Goal: Transaction & Acquisition: Book appointment/travel/reservation

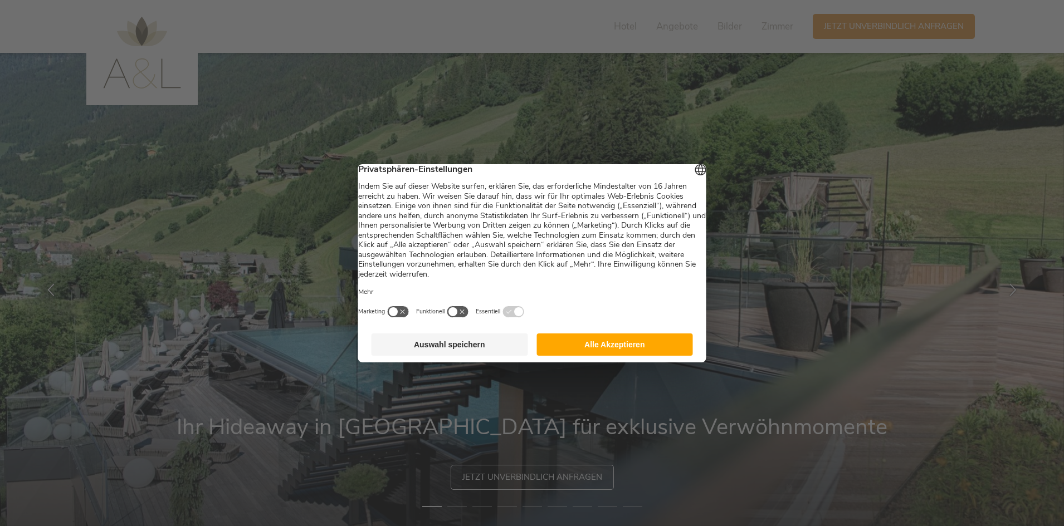
click at [617, 356] on button "Alle Akzeptieren" at bounding box center [614, 345] width 157 height 22
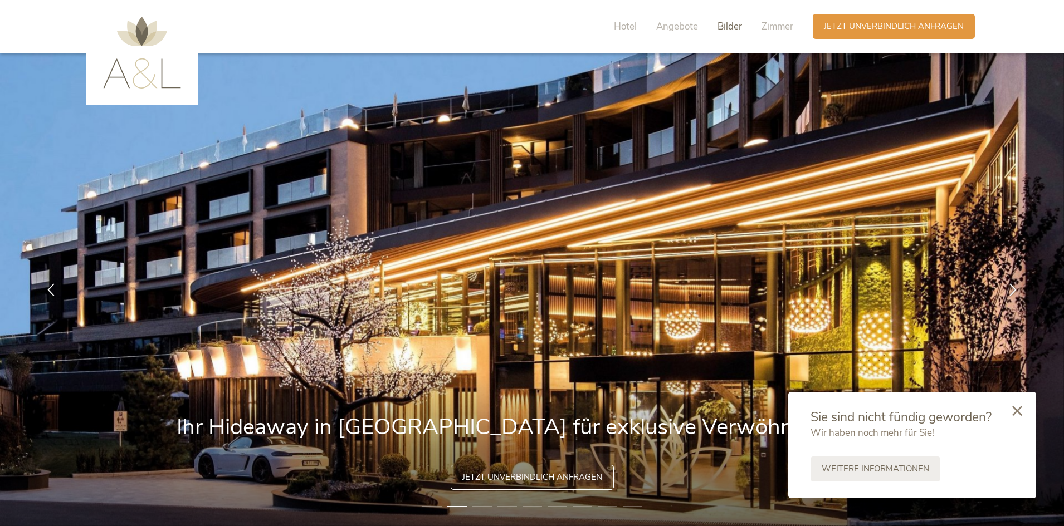
click at [736, 22] on span "Bilder" at bounding box center [730, 26] width 25 height 13
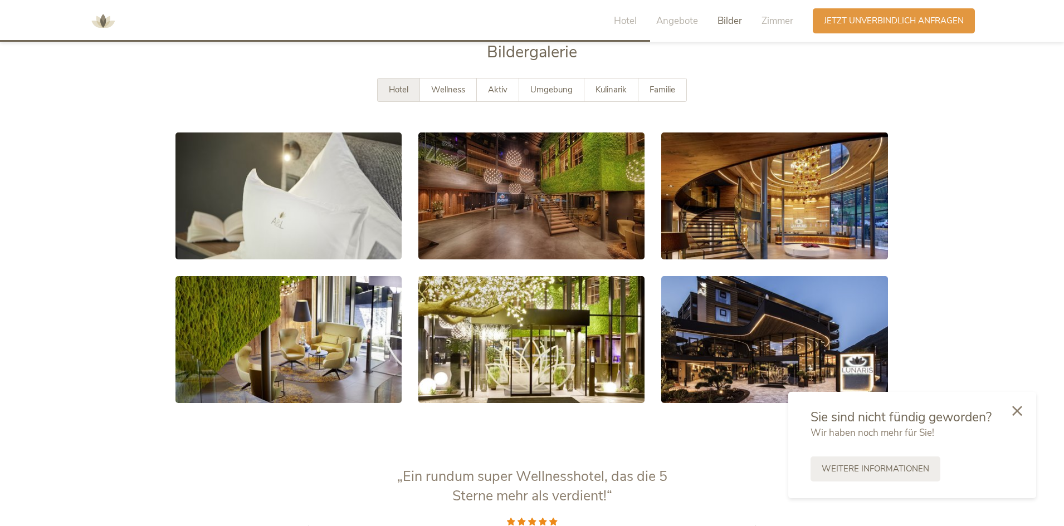
scroll to position [2034, 0]
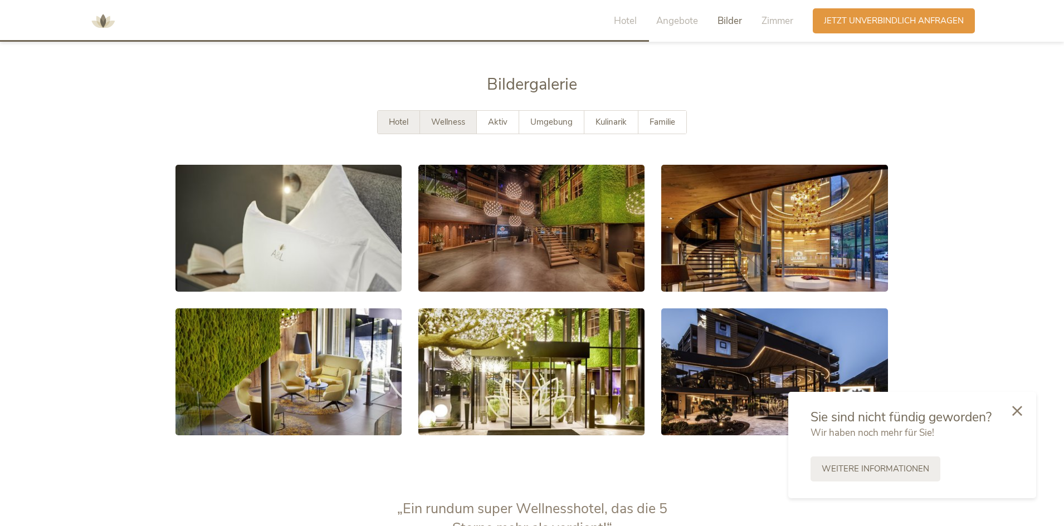
click at [435, 116] on span "Wellness" at bounding box center [448, 121] width 34 height 11
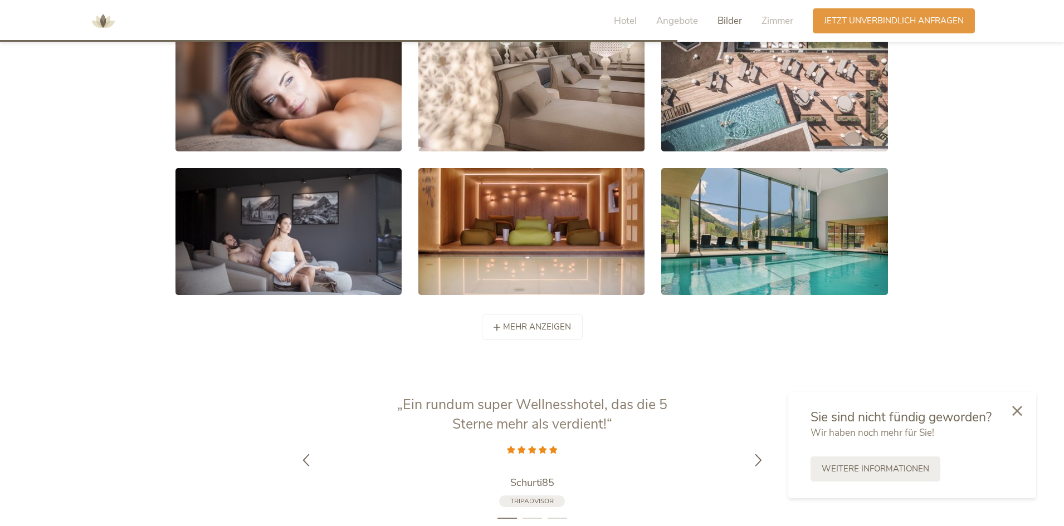
scroll to position [2201, 0]
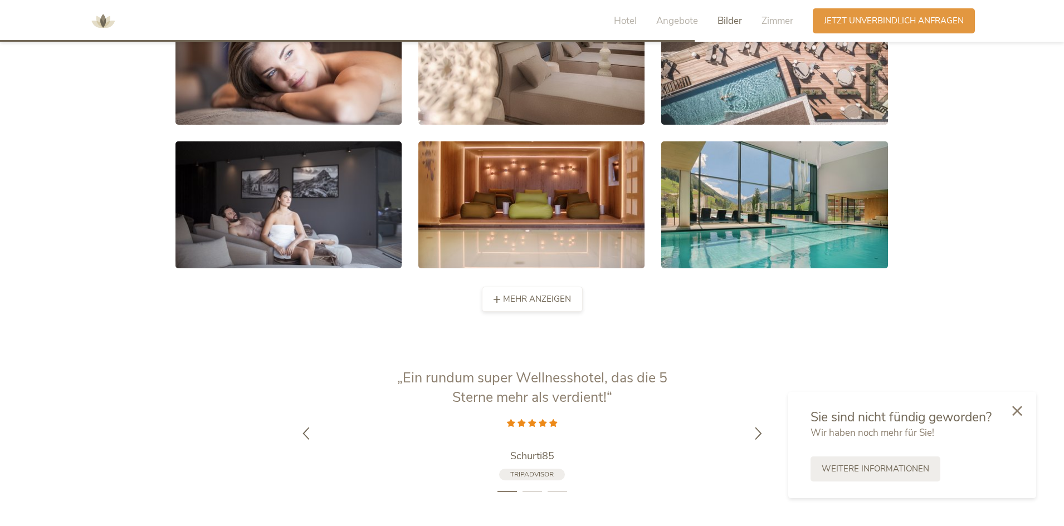
click at [567, 290] on div "mehr anzeigen weniger anzeigen" at bounding box center [532, 299] width 101 height 25
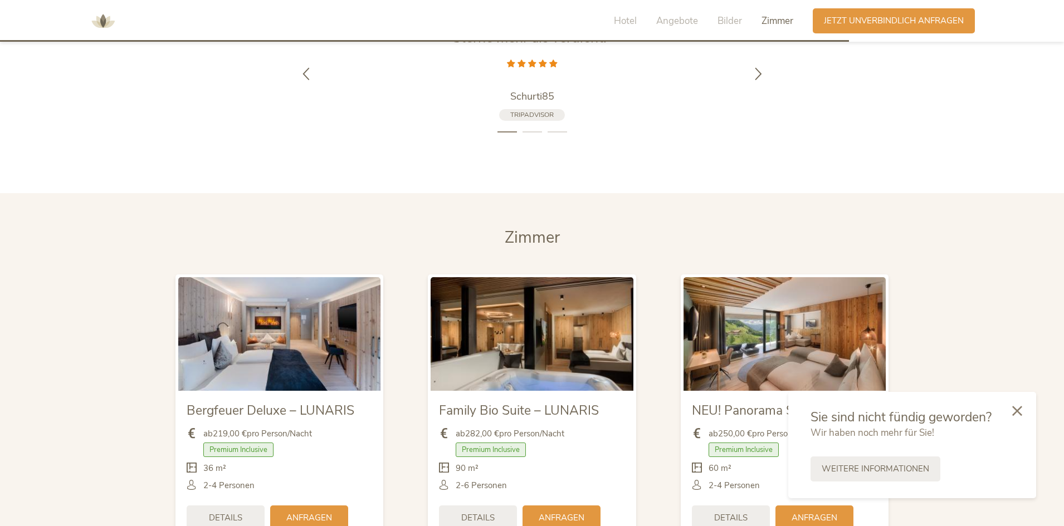
scroll to position [2981, 0]
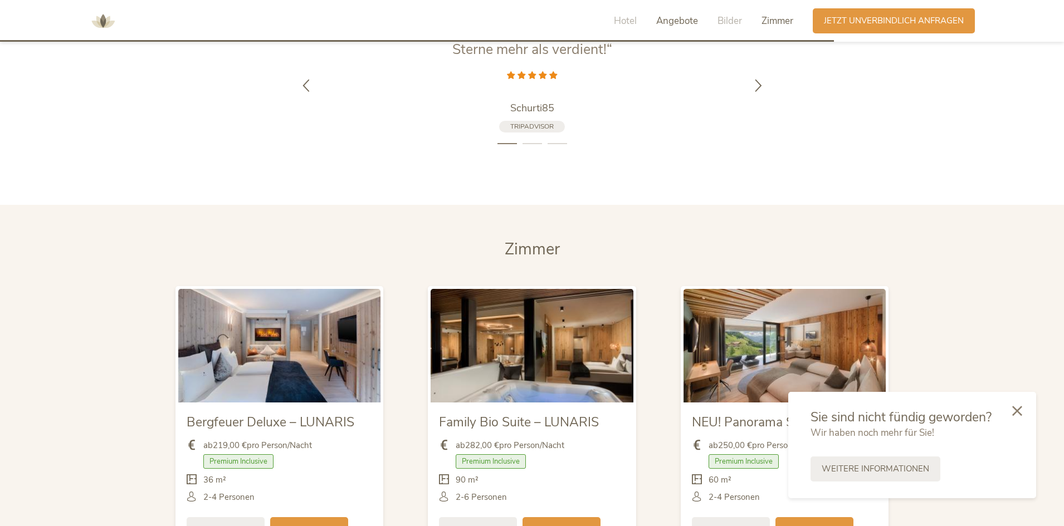
click at [695, 26] on span "Angebote" at bounding box center [677, 20] width 42 height 13
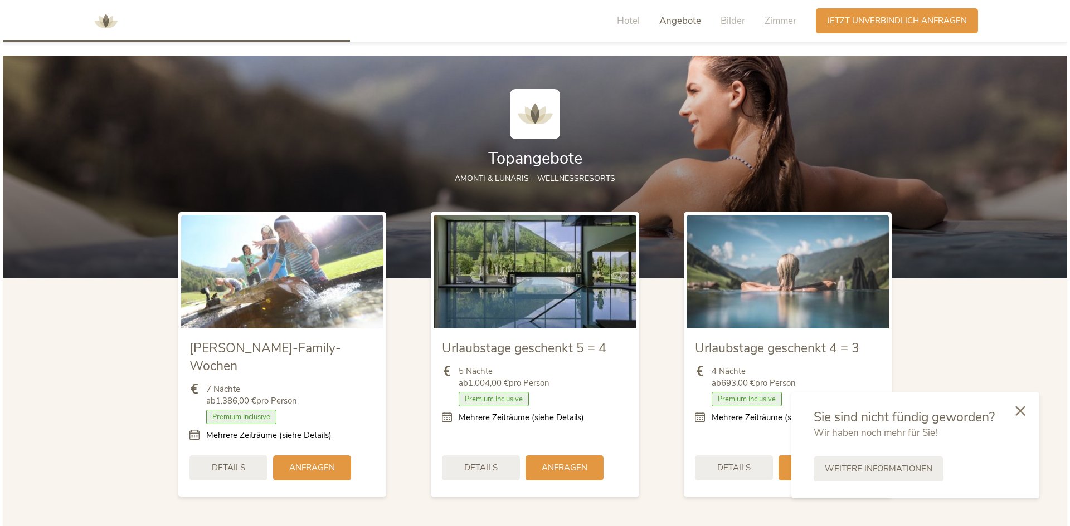
scroll to position [1282, 0]
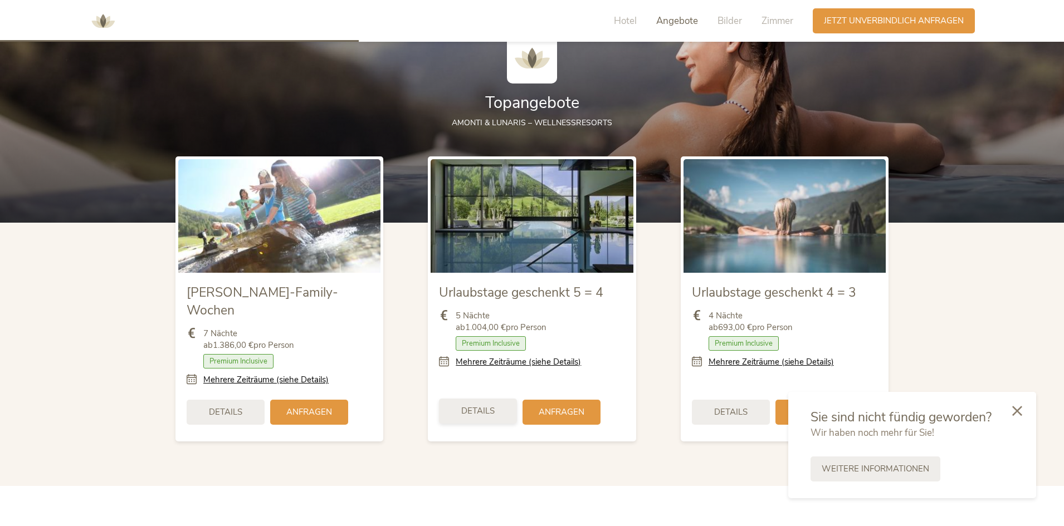
click at [500, 399] on div "Details" at bounding box center [478, 411] width 78 height 25
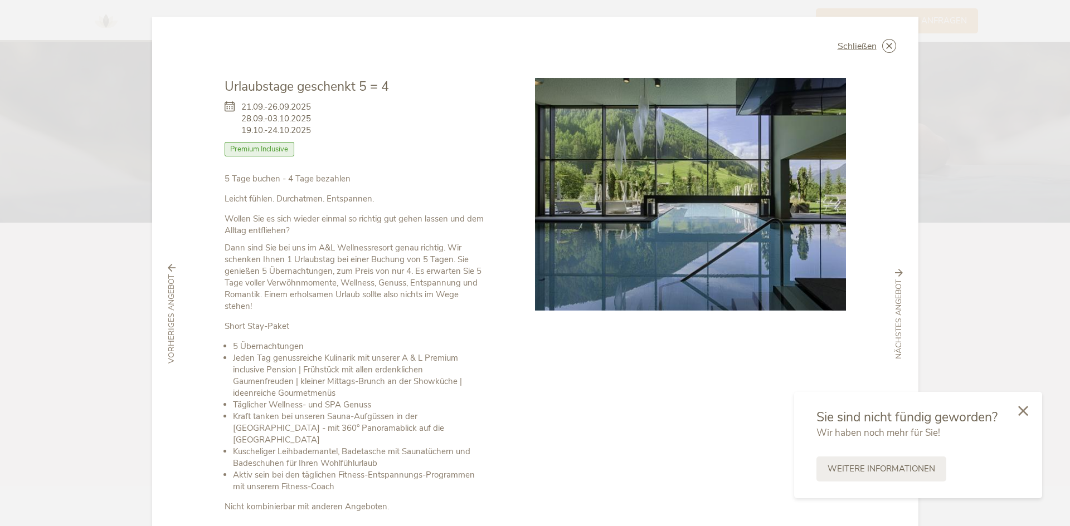
drag, startPoint x: 308, startPoint y: 117, endPoint x: 240, endPoint y: 118, distance: 67.4
click at [241, 118] on span "21.09.-26.09.2025 28.09.-03.10.2025 19.10.-24.10.2025" at bounding box center [276, 118] width 70 height 35
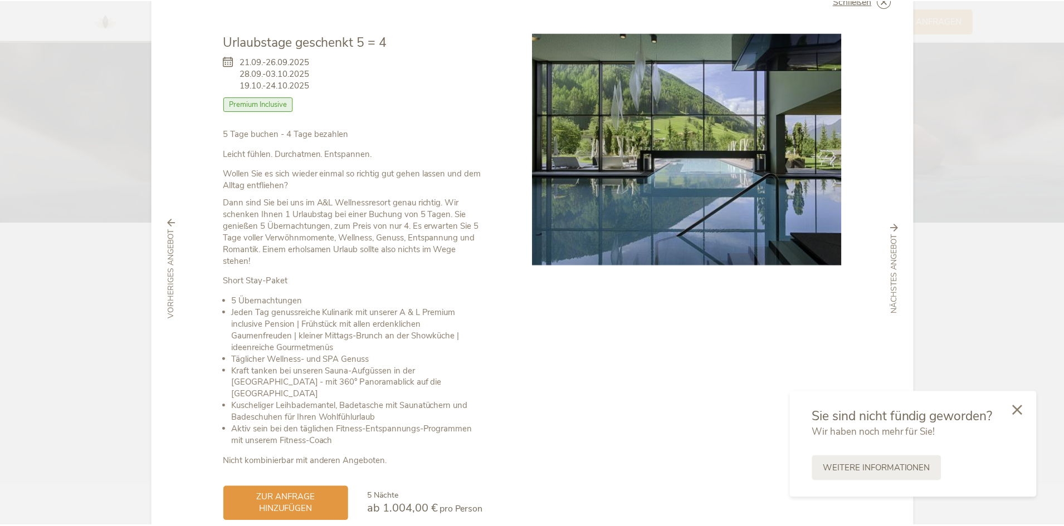
scroll to position [0, 0]
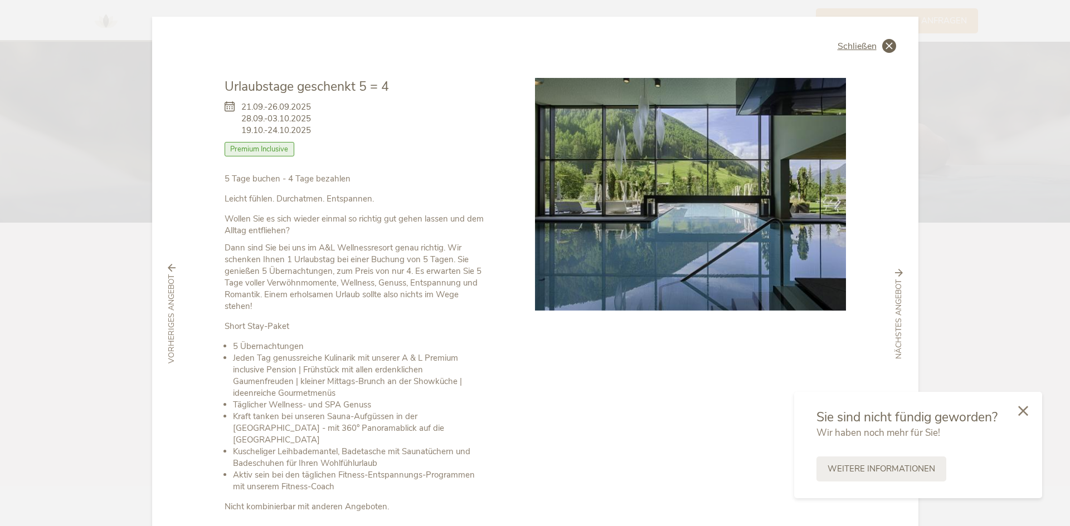
click at [883, 45] on icon at bounding box center [889, 46] width 14 height 14
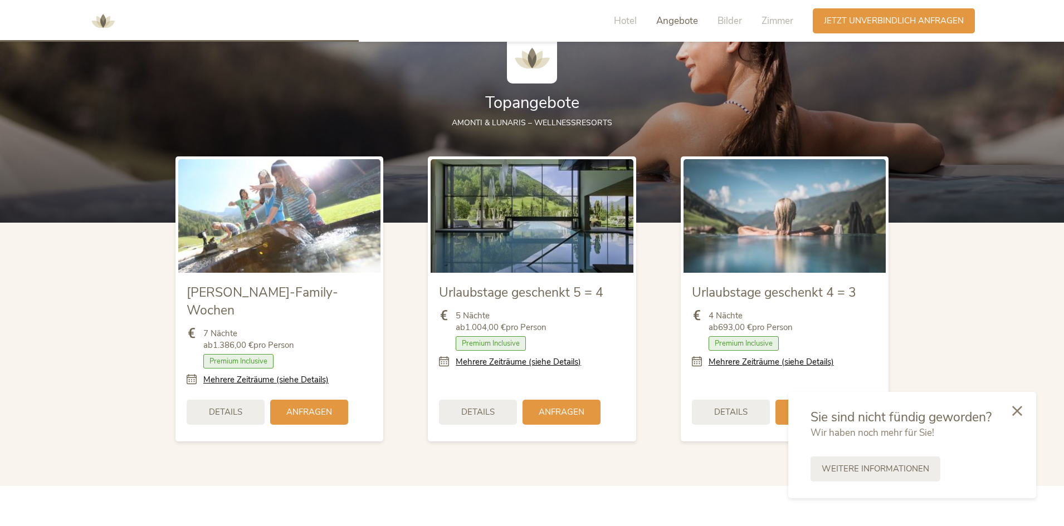
click at [764, 261] on img at bounding box center [785, 216] width 202 height 114
click at [764, 290] on span "Urlaubstage geschenkt 4 = 3" at bounding box center [774, 292] width 164 height 17
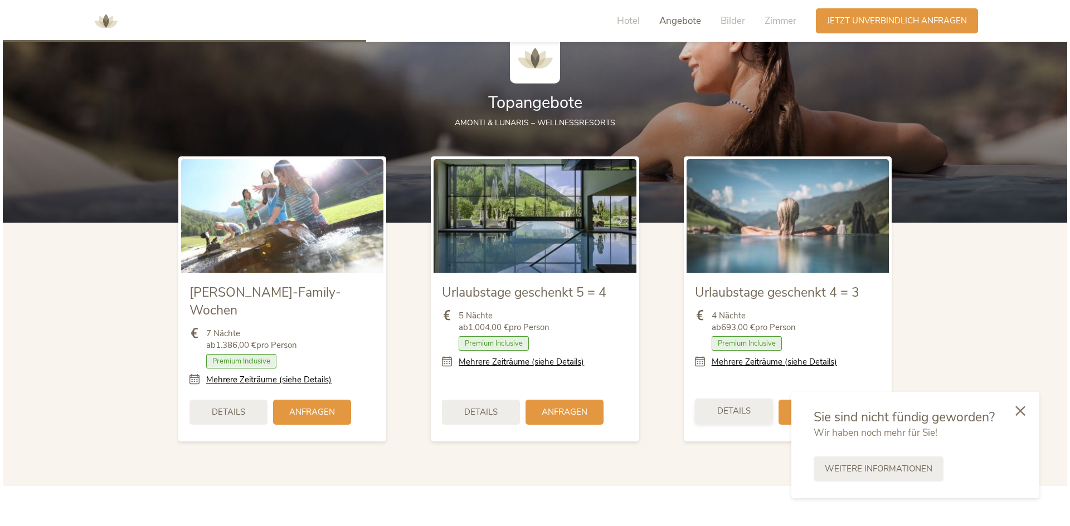
scroll to position [1394, 0]
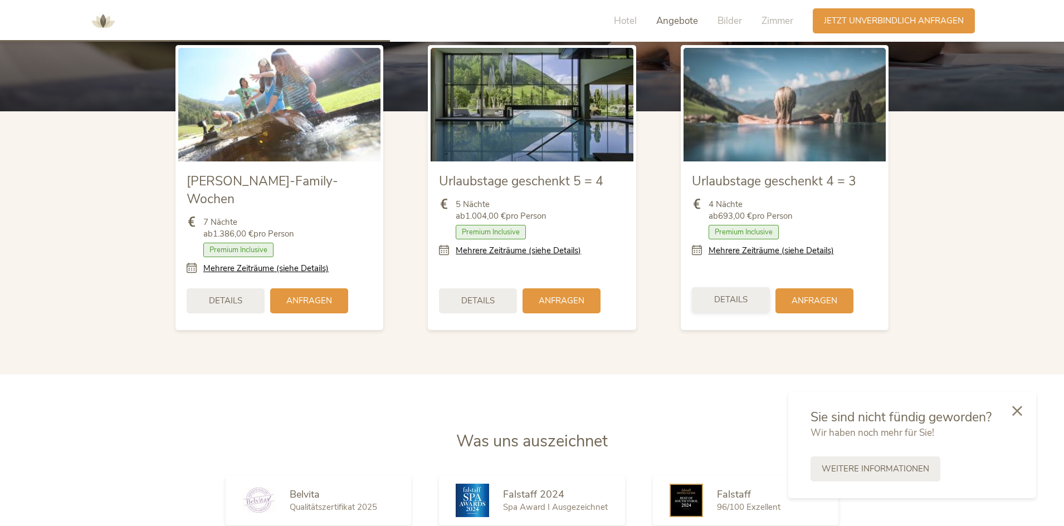
click at [756, 295] on div "Details Anfragen" at bounding box center [785, 301] width 186 height 36
click at [752, 289] on div "Details" at bounding box center [731, 299] width 78 height 25
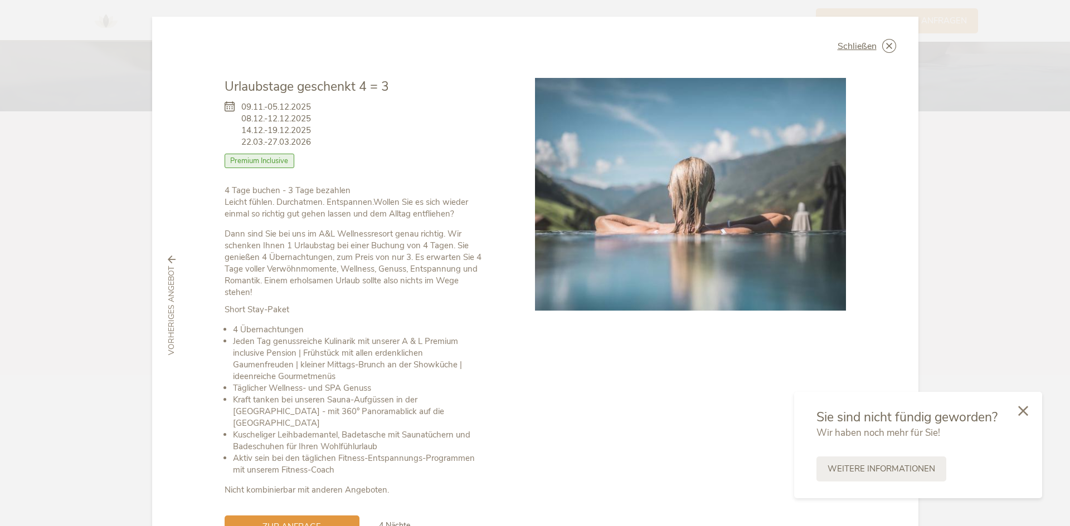
drag, startPoint x: 245, startPoint y: 106, endPoint x: 301, endPoint y: 108, distance: 56.8
click at [301, 108] on span "09.11.-05.12.2025 08.12.-12.12.2025 14.12.-19.12.2025 22.03.-27.03.2026" at bounding box center [276, 124] width 70 height 47
click at [344, 109] on div "09.11.-05.12.2025 08.12.-12.12.2025 14.12.-19.12.2025 22.03.-27.03.2026 Zimmer …" at bounding box center [355, 140] width 261 height 89
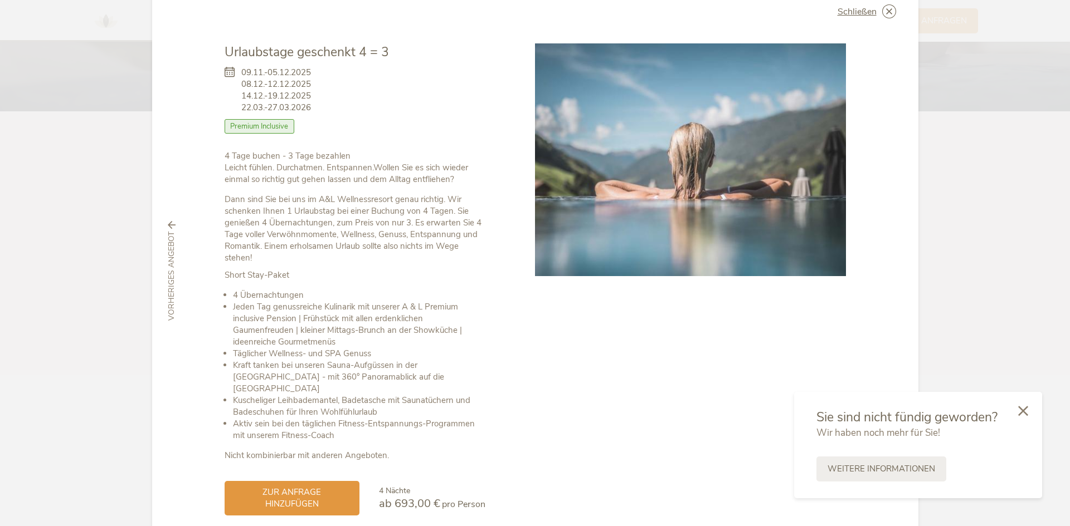
scroll to position [0, 0]
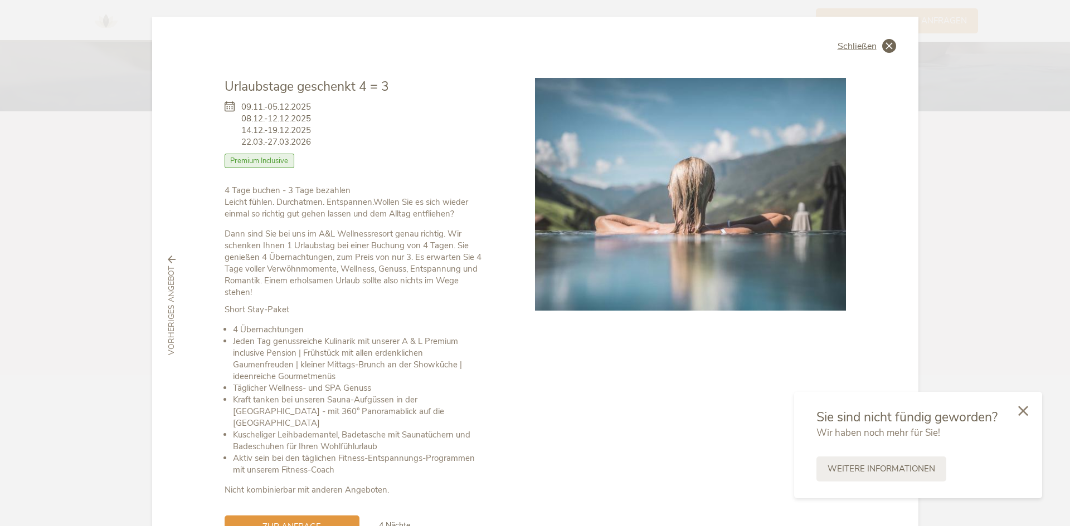
click at [851, 47] on span "Schließen" at bounding box center [856, 46] width 39 height 9
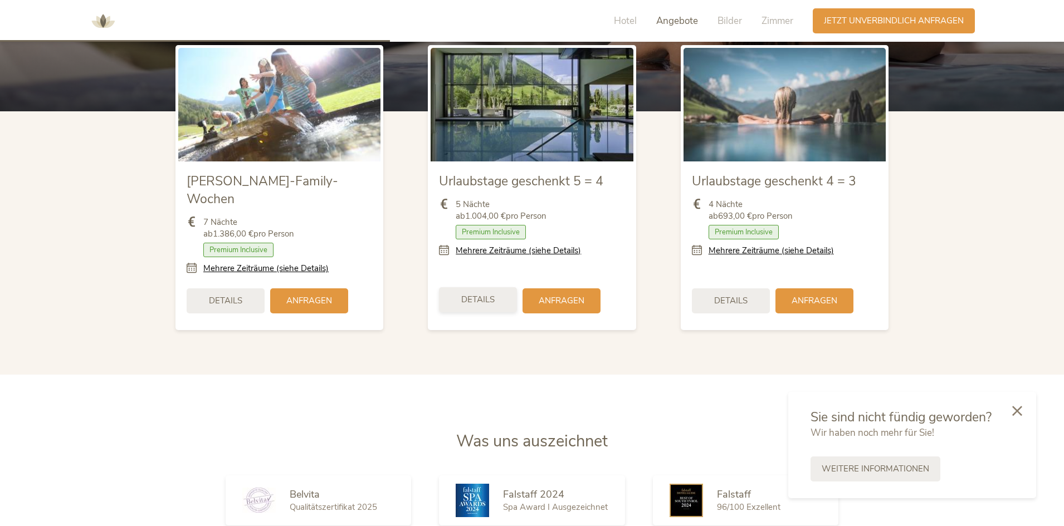
click at [475, 294] on span "Details" at bounding box center [477, 300] width 33 height 12
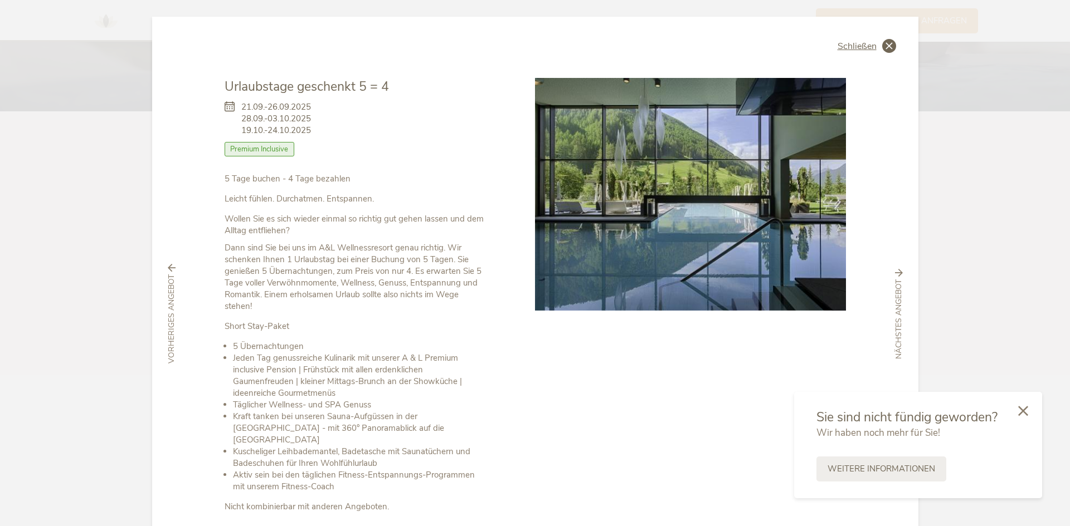
click at [891, 48] on icon at bounding box center [889, 46] width 14 height 14
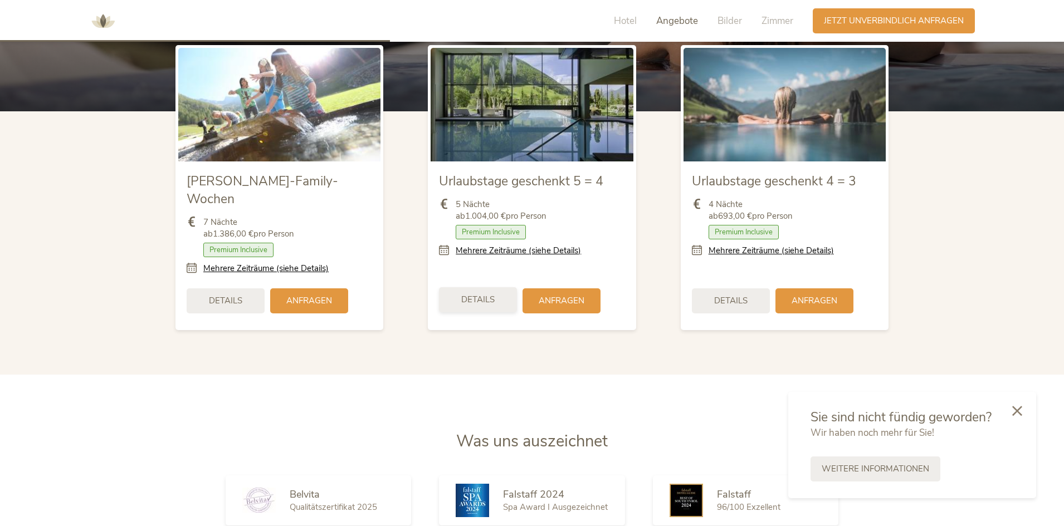
click at [474, 290] on div "Details" at bounding box center [478, 299] width 78 height 25
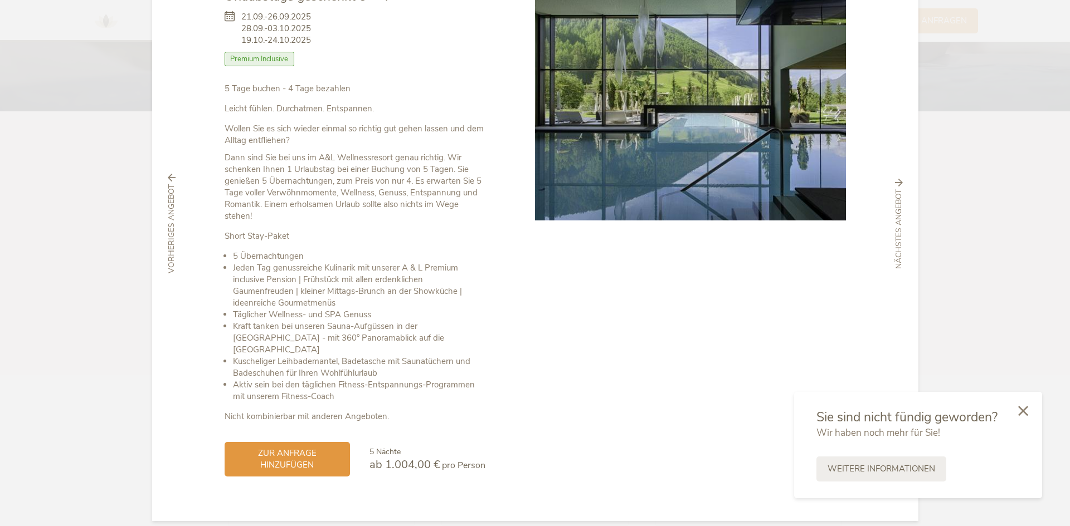
scroll to position [35, 0]
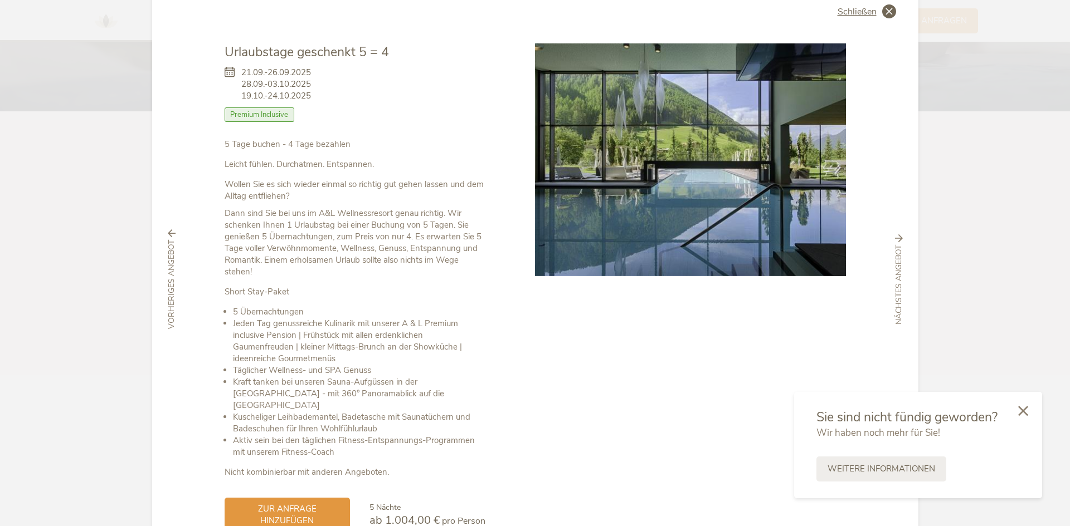
click at [852, 13] on span "Schließen" at bounding box center [856, 11] width 39 height 9
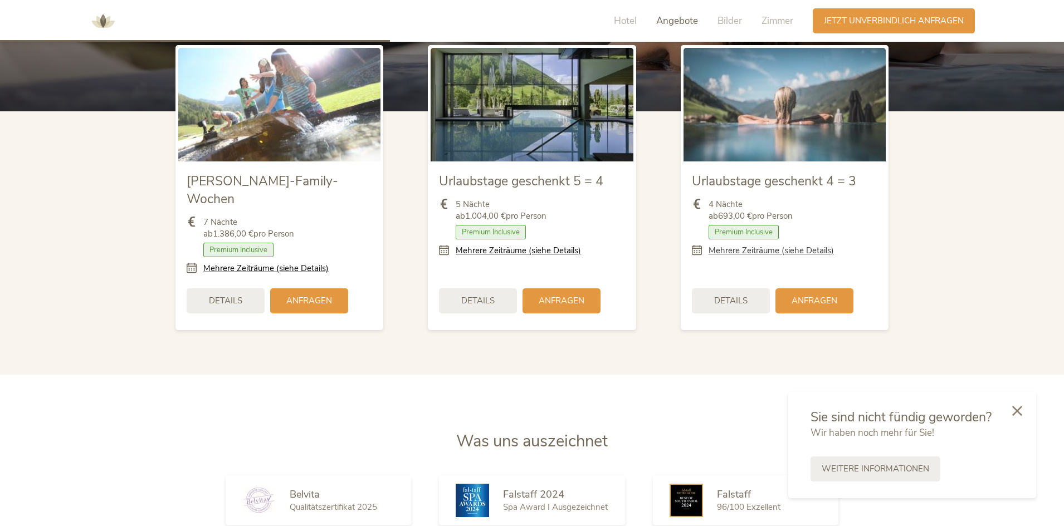
click at [781, 252] on link "Mehrere Zeiträume (siehe Details)" at bounding box center [771, 251] width 125 height 12
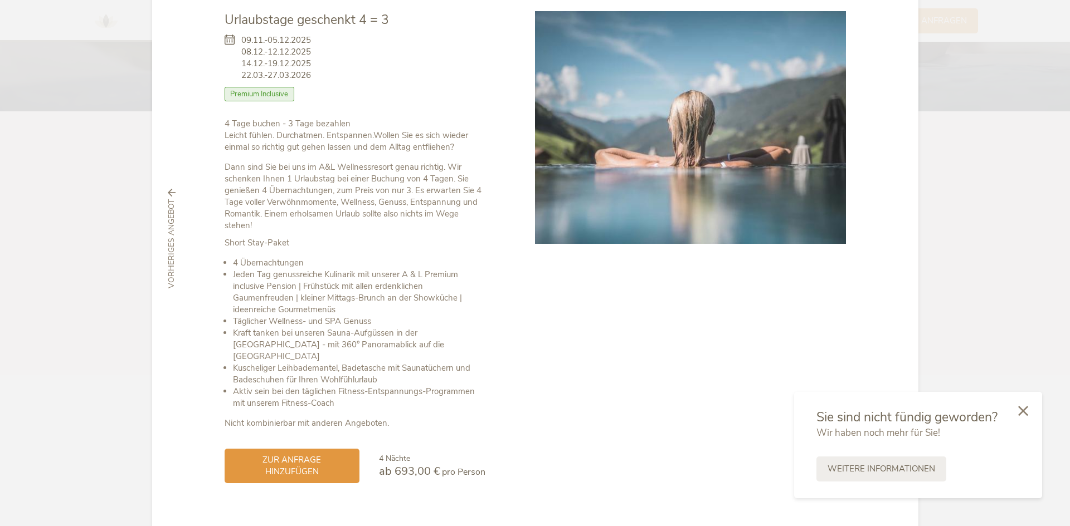
scroll to position [74, 0]
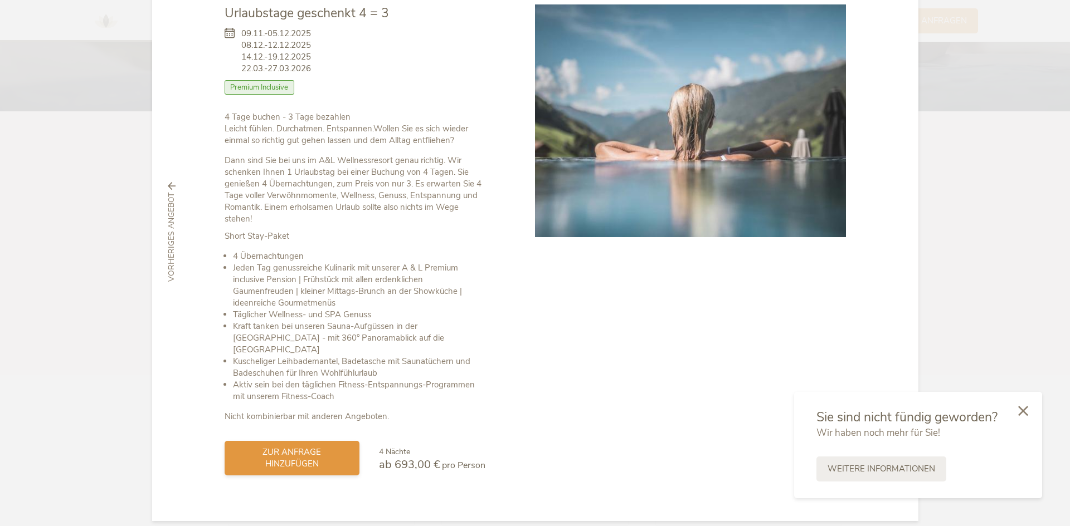
click at [319, 447] on span "zur Anfrage hinzufügen" at bounding box center [292, 458] width 113 height 23
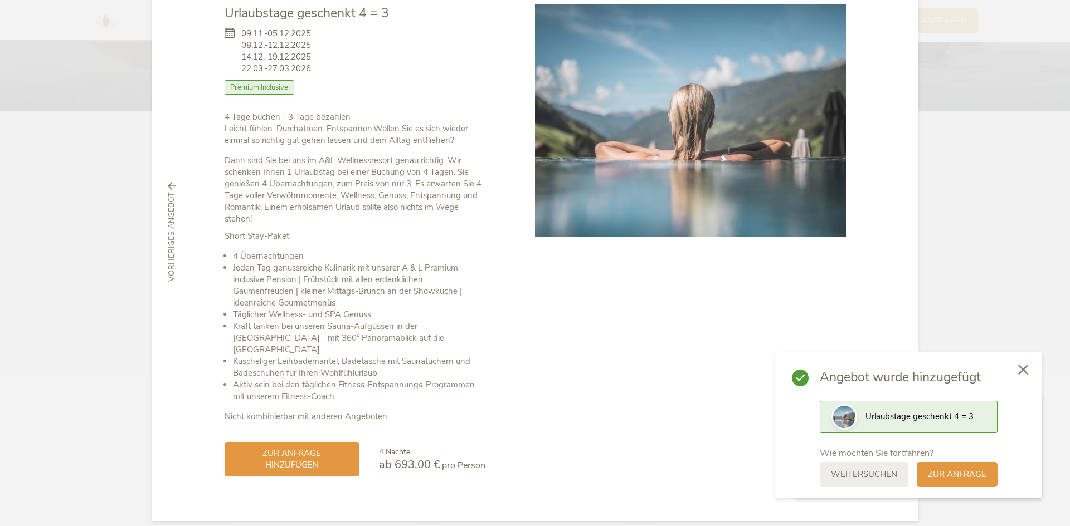
click at [1022, 372] on icon at bounding box center [1023, 370] width 10 height 10
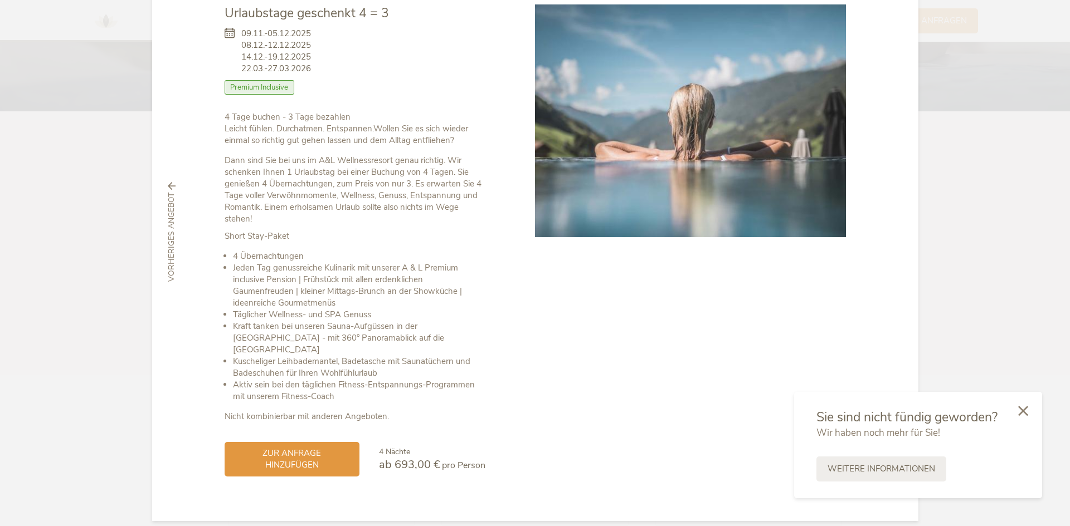
click at [406, 447] on span "4 Nächte" at bounding box center [394, 452] width 31 height 11
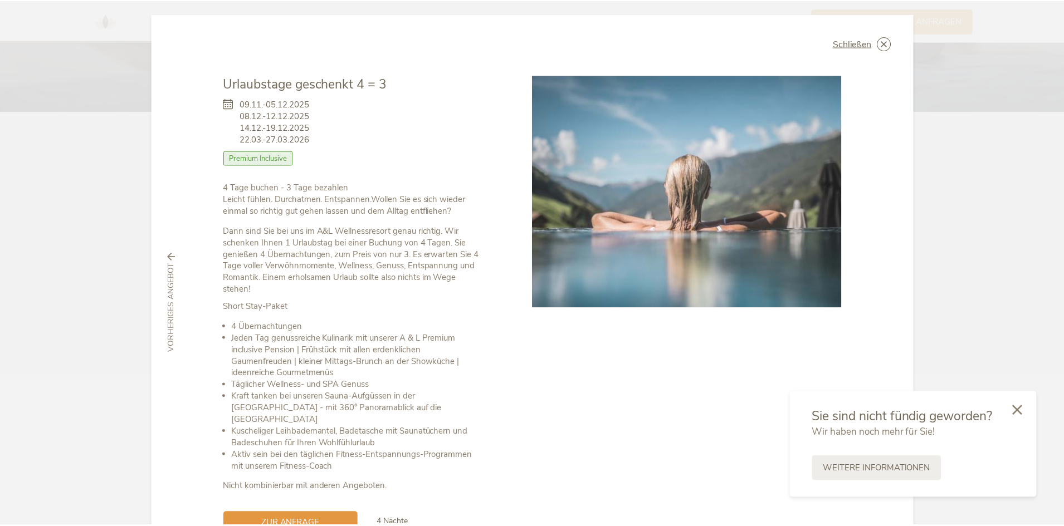
scroll to position [0, 0]
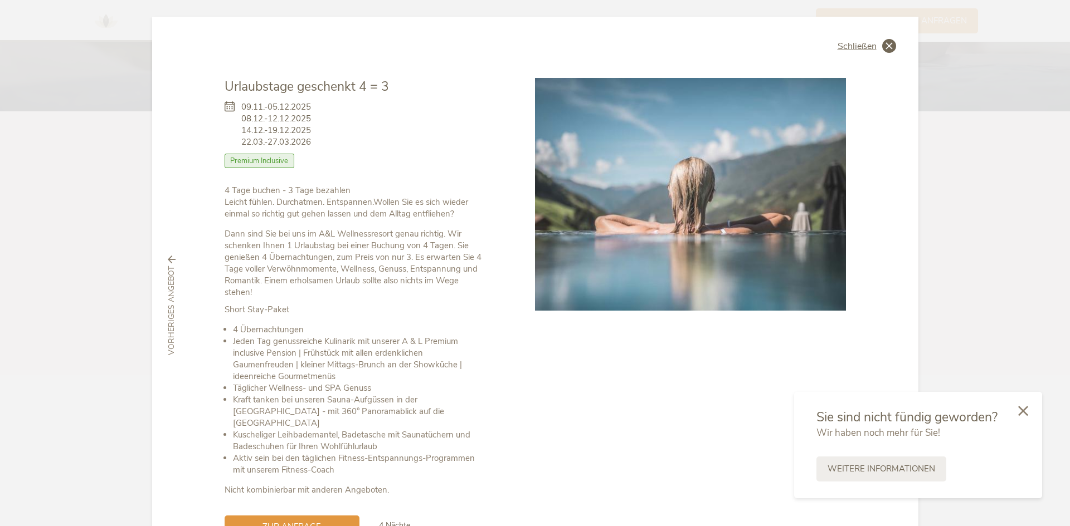
click at [867, 50] on span "Schließen" at bounding box center [856, 46] width 39 height 9
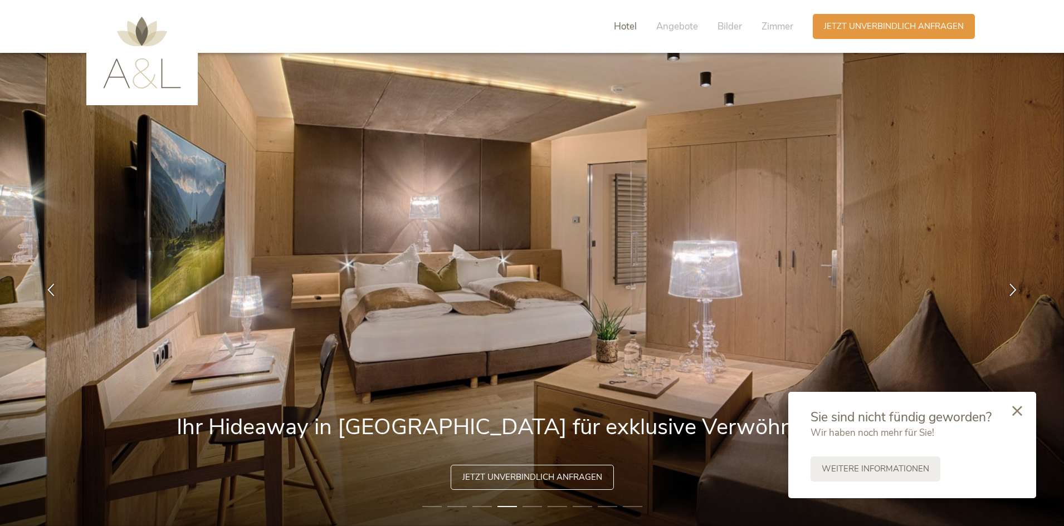
click at [632, 25] on span "Hotel" at bounding box center [625, 26] width 23 height 13
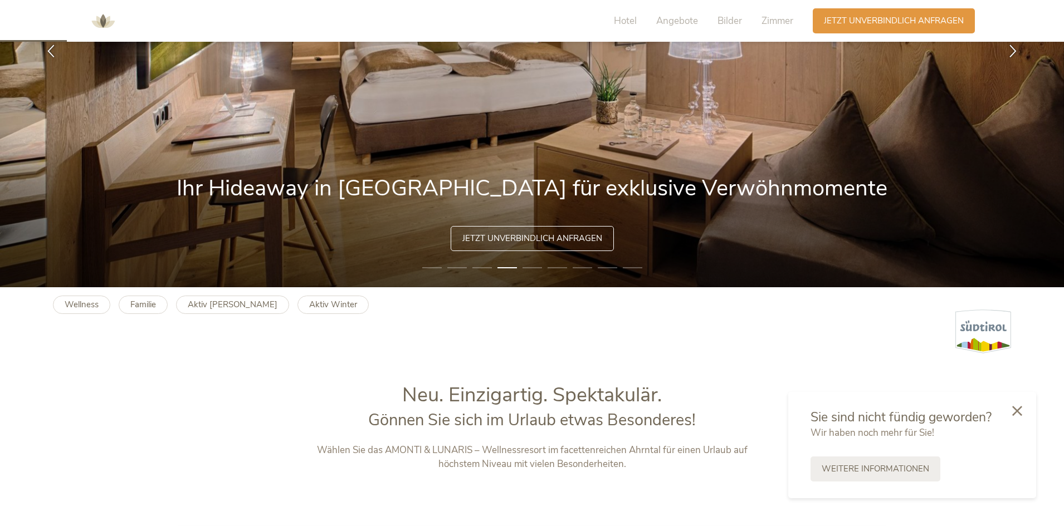
scroll to position [175, 0]
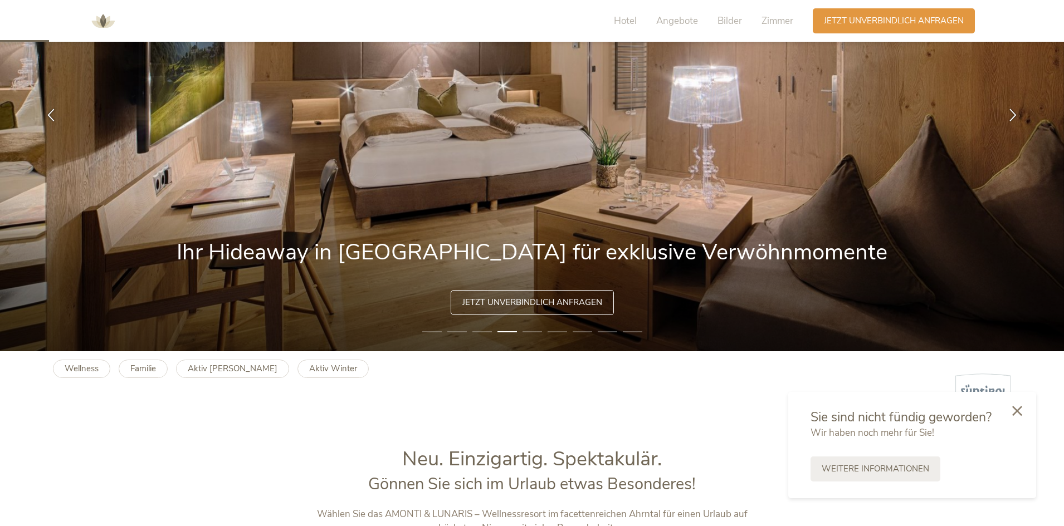
click at [108, 19] on img at bounding box center [102, 20] width 33 height 33
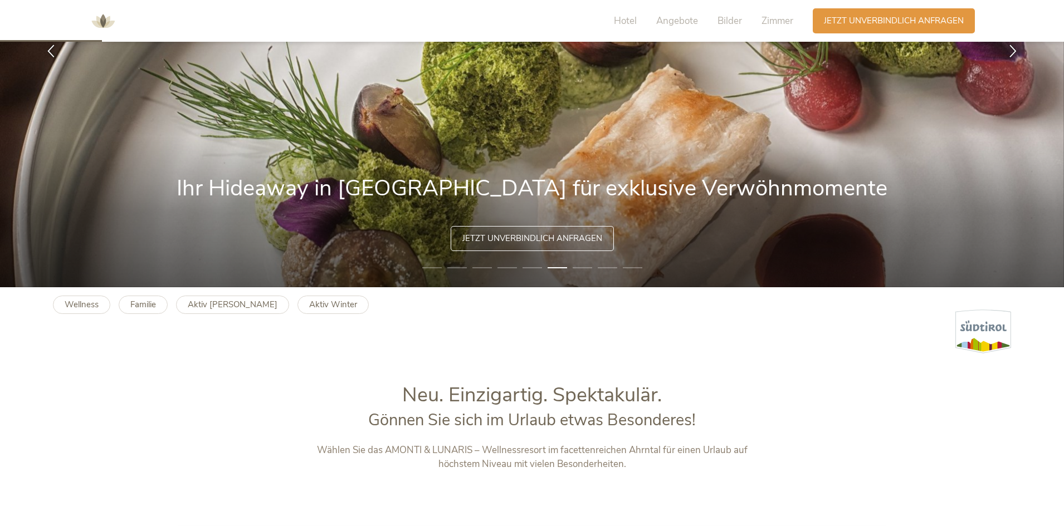
scroll to position [167, 0]
